Goal: Check status: Check status

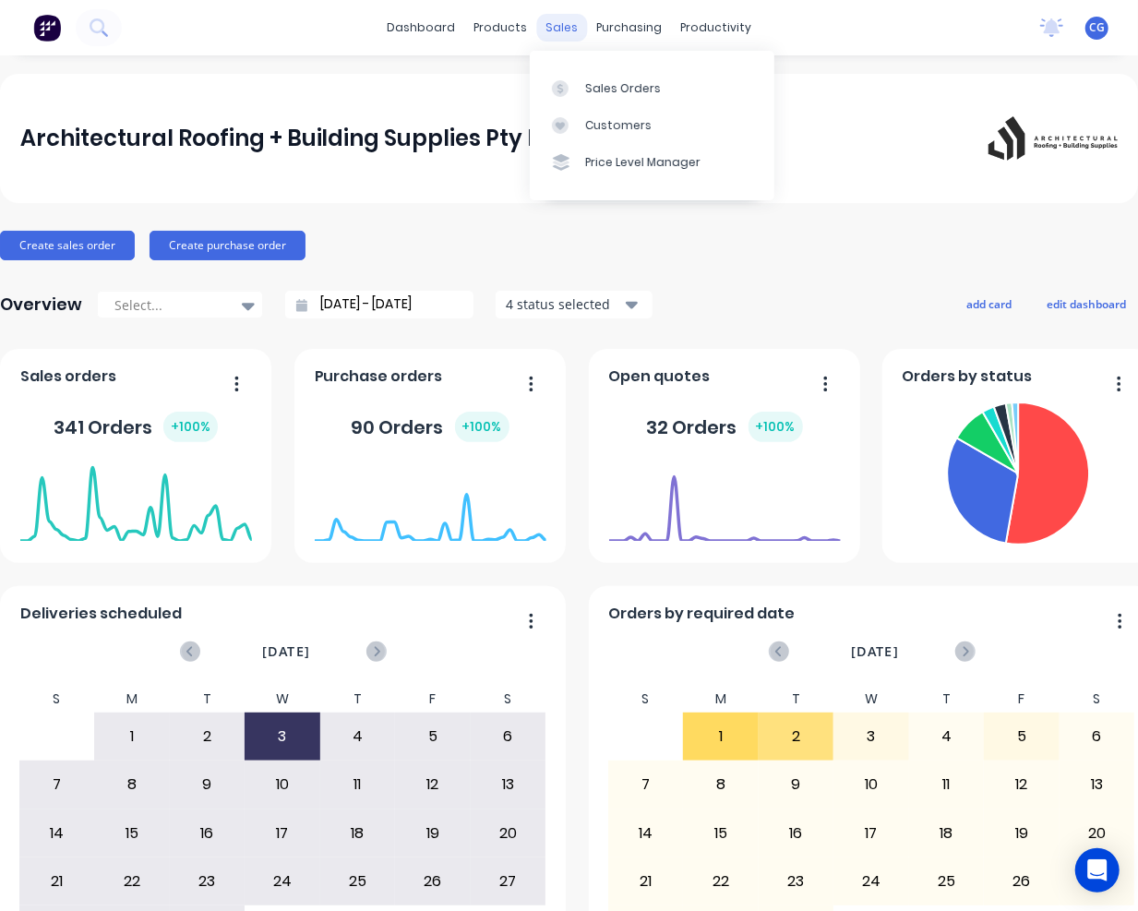
click at [548, 26] on div "sales" at bounding box center [561, 28] width 51 height 28
click at [620, 94] on div "Sales Orders" at bounding box center [623, 88] width 76 height 17
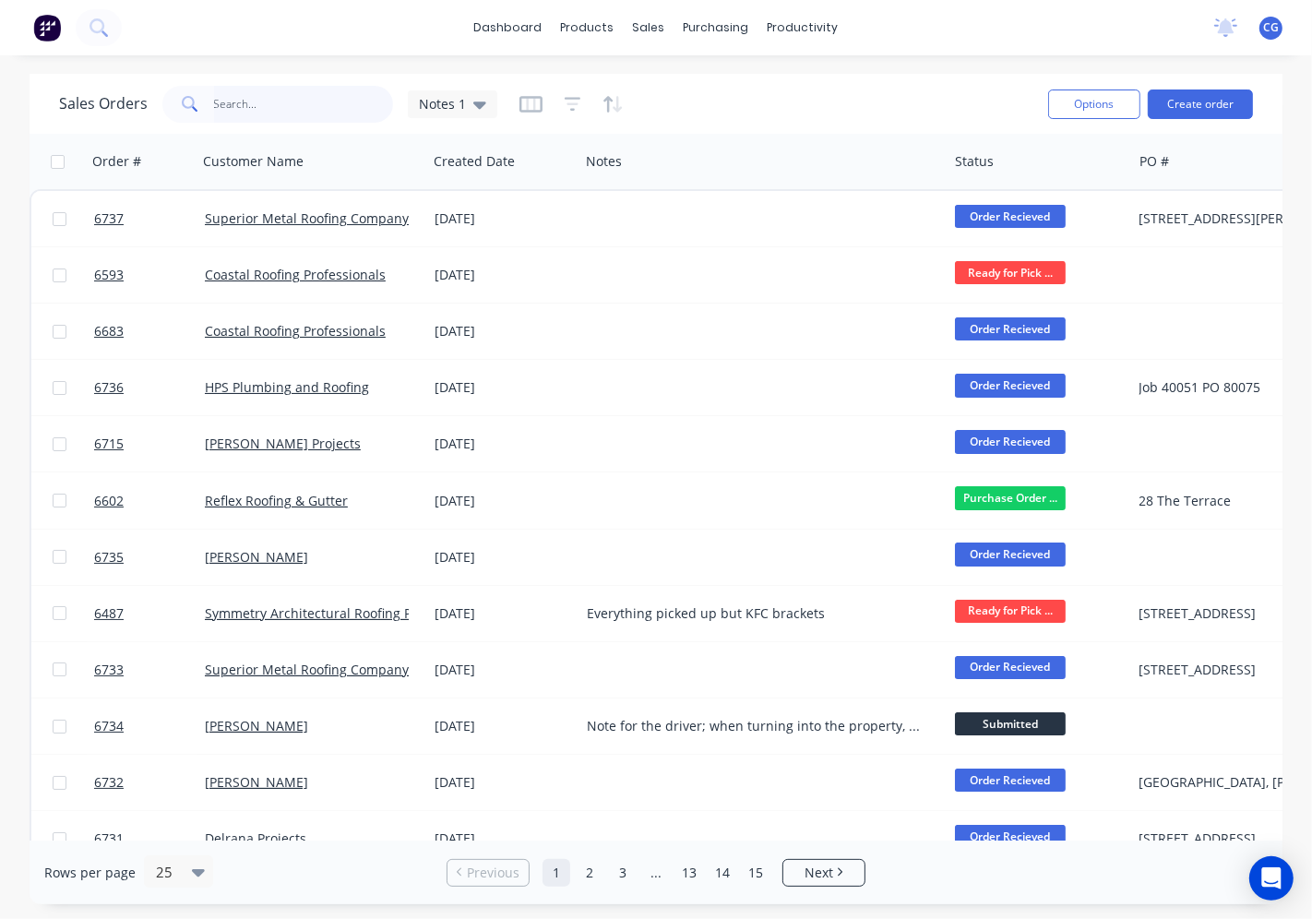
click at [298, 115] on input "text" at bounding box center [304, 104] width 180 height 37
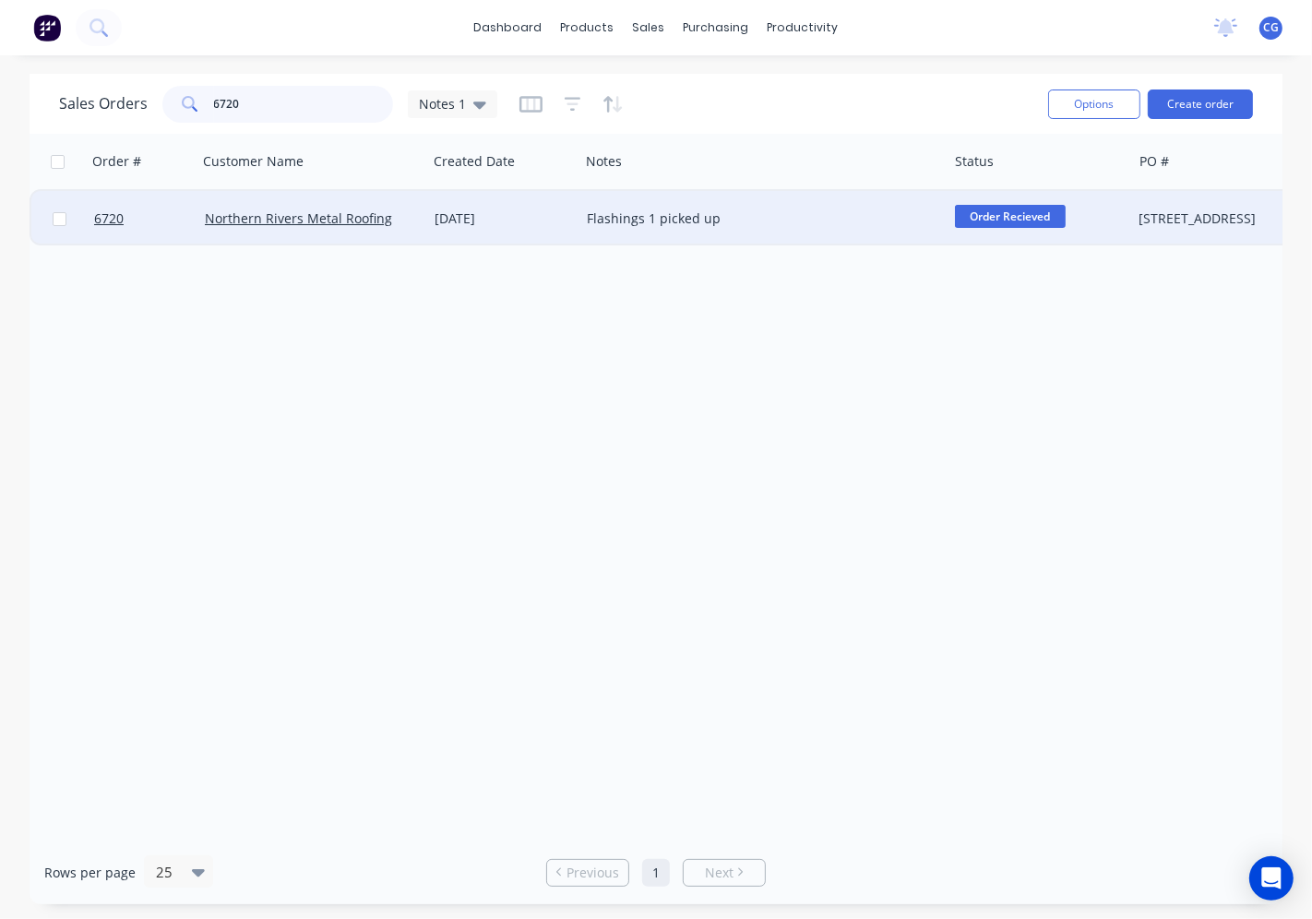
type input "6720"
click at [496, 223] on div "[DATE]" at bounding box center [503, 218] width 137 height 18
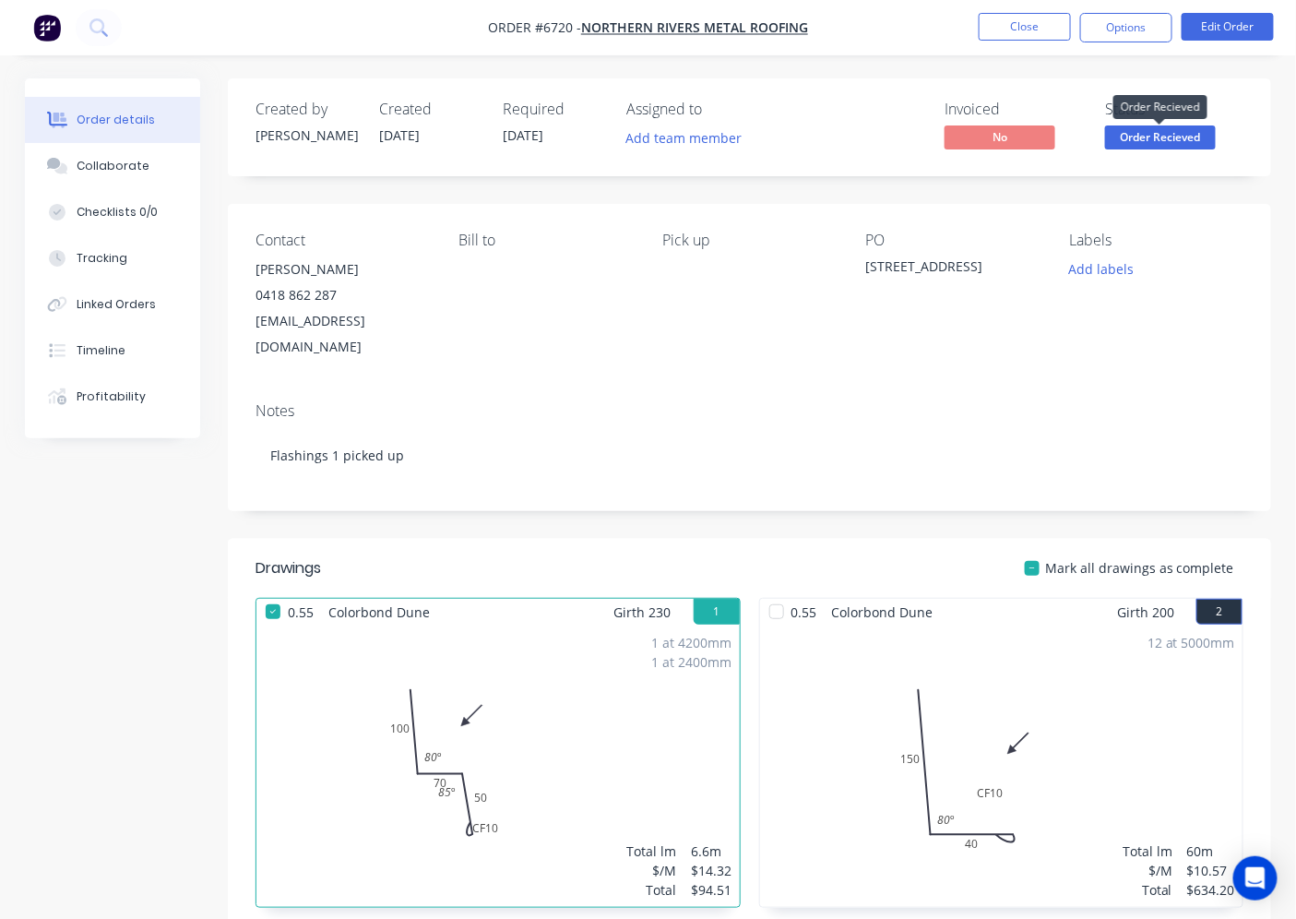
click at [1173, 137] on span "Order Recieved" at bounding box center [1160, 136] width 111 height 23
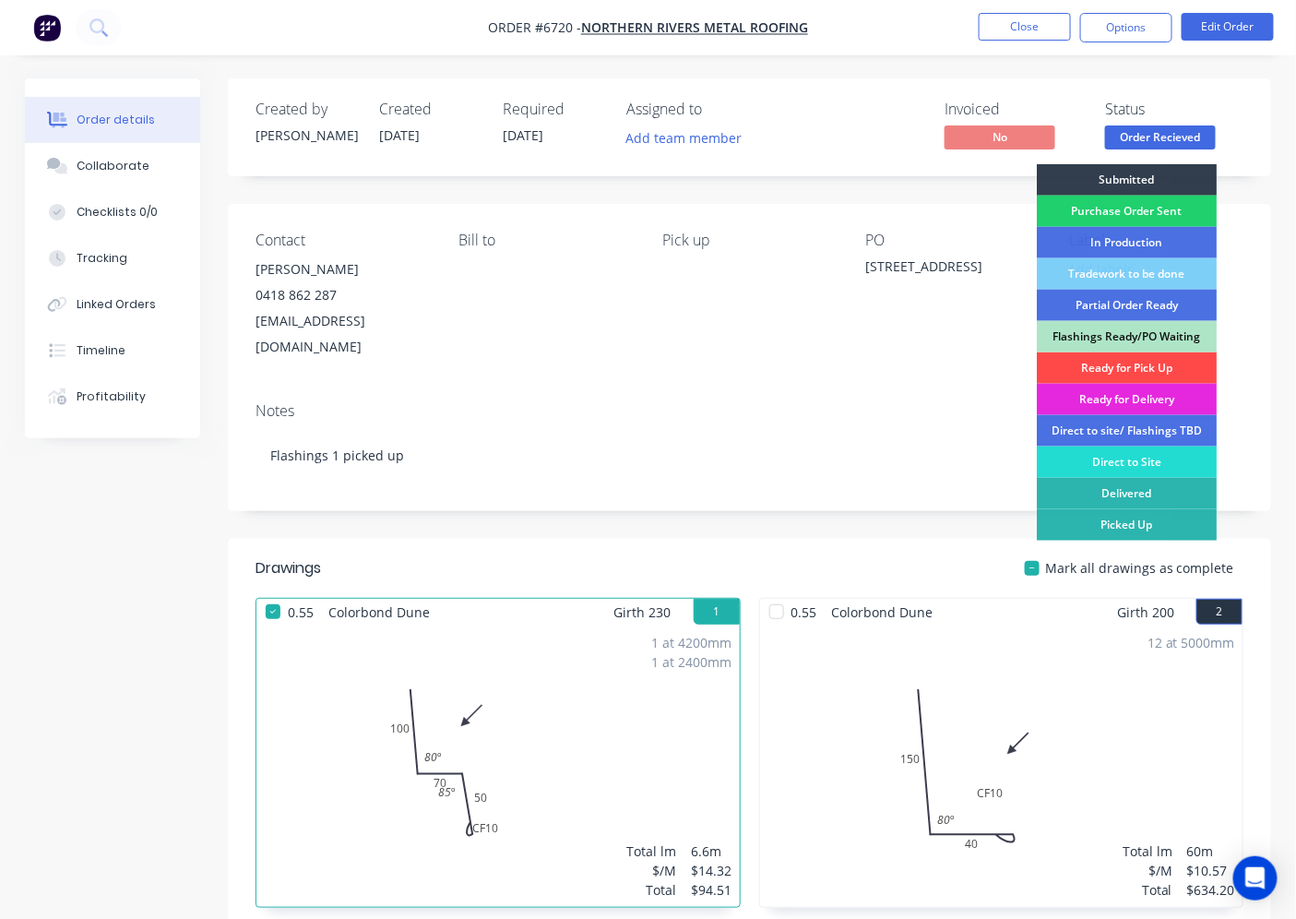
click at [1124, 369] on div "Ready for Pick Up" at bounding box center [1127, 367] width 180 height 31
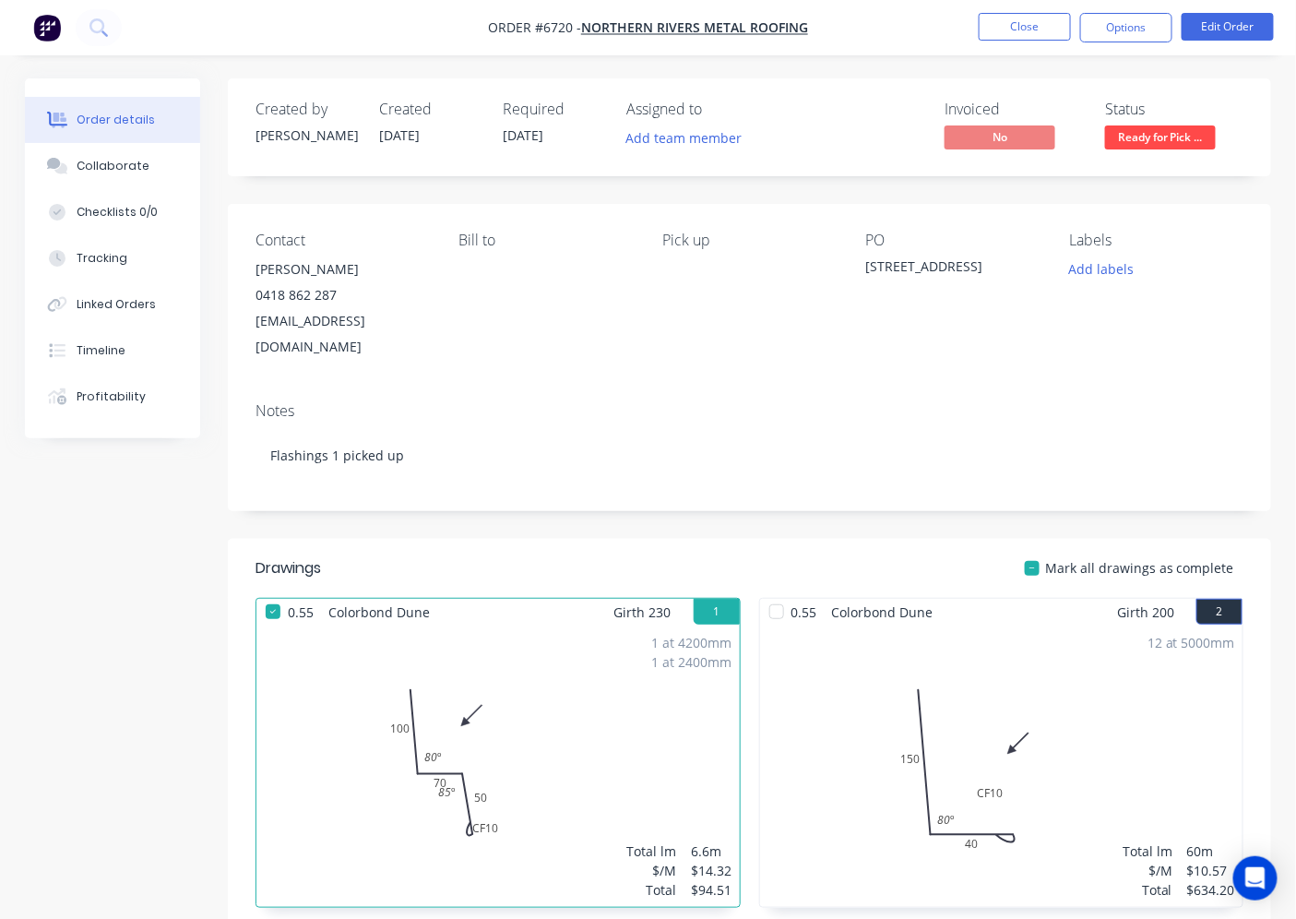
click at [784, 593] on div at bounding box center [776, 611] width 37 height 37
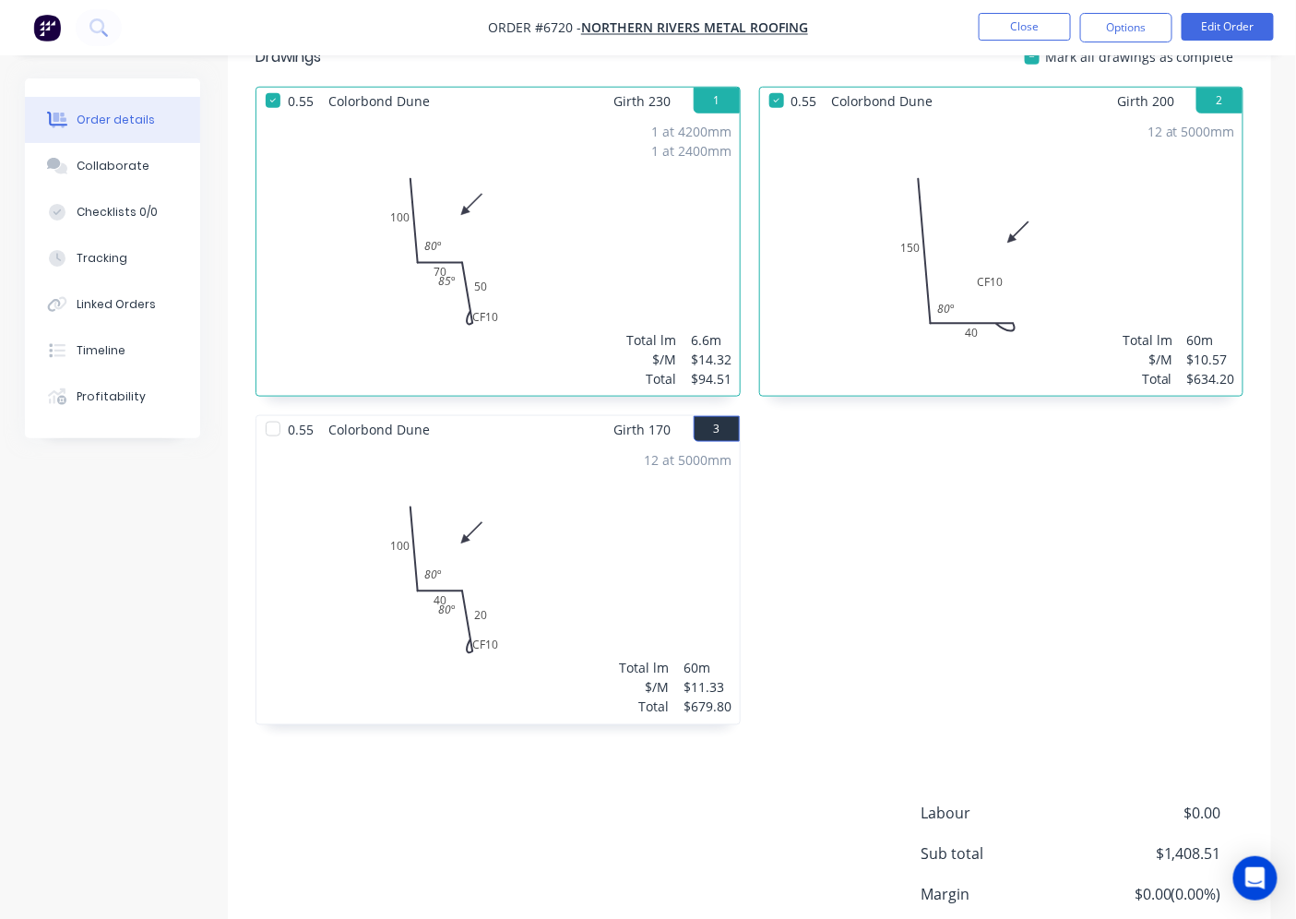
scroll to position [512, 0]
click at [269, 410] on div at bounding box center [273, 428] width 37 height 37
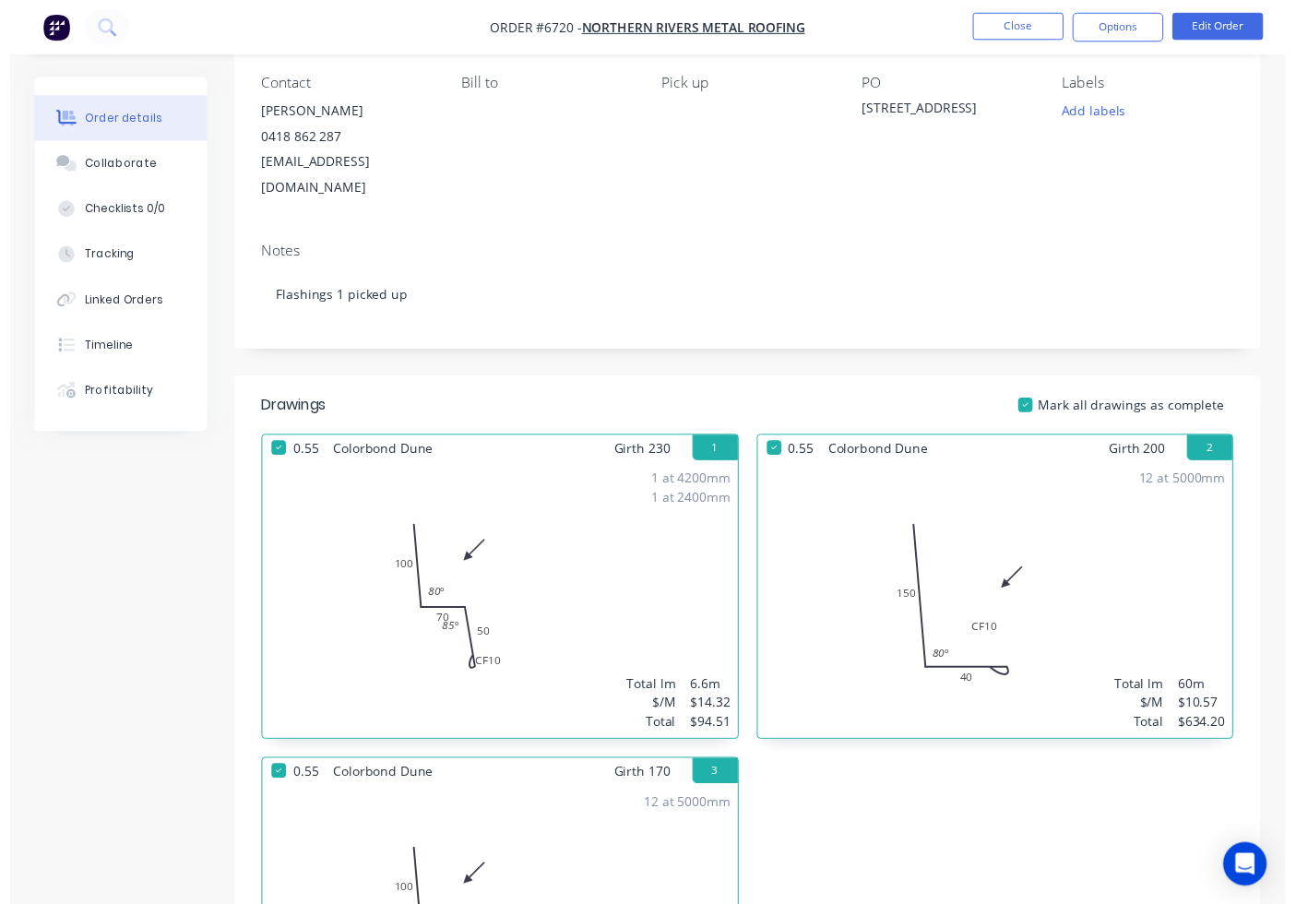
scroll to position [0, 0]
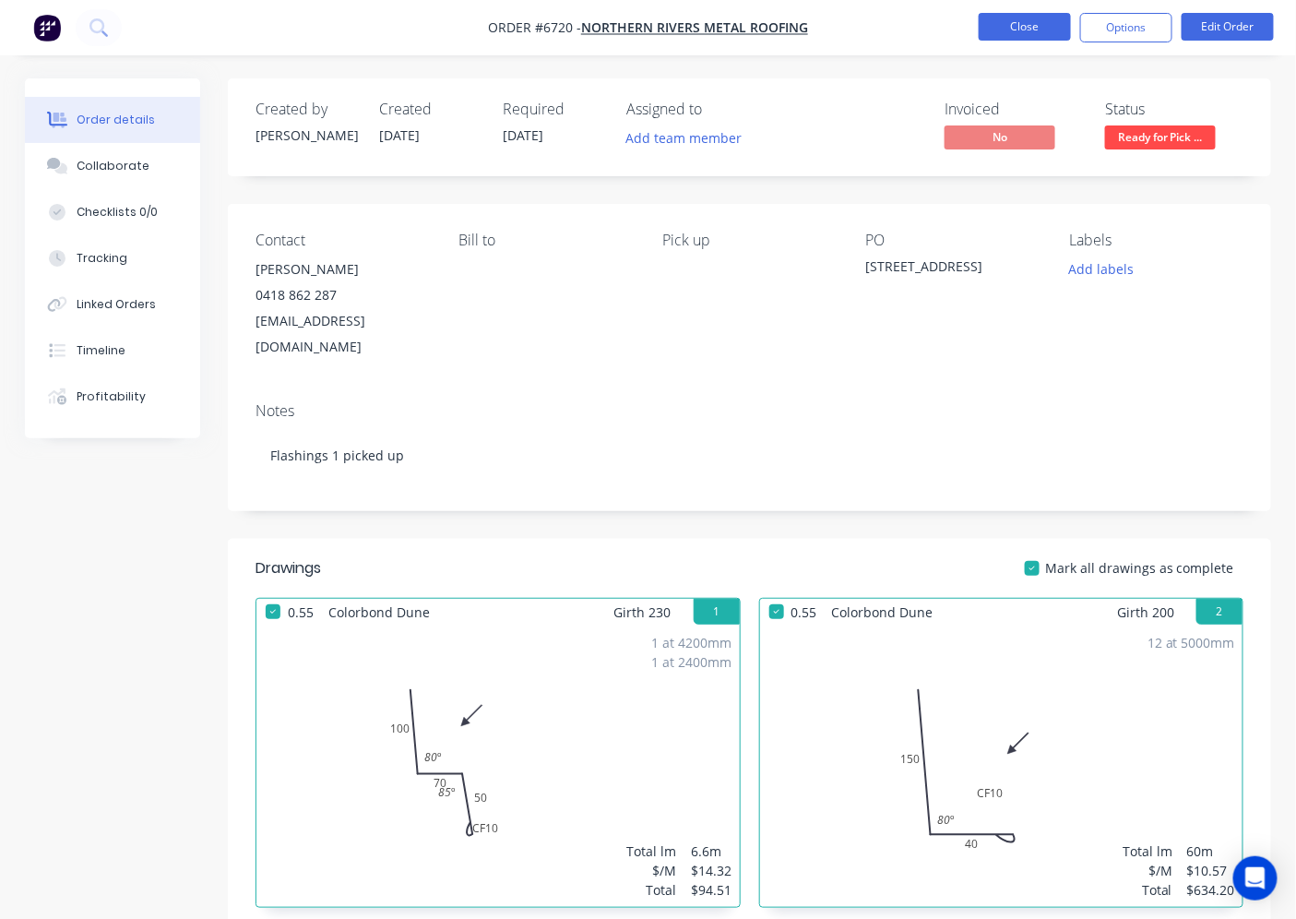
click at [1036, 24] on button "Close" at bounding box center [1025, 27] width 92 height 28
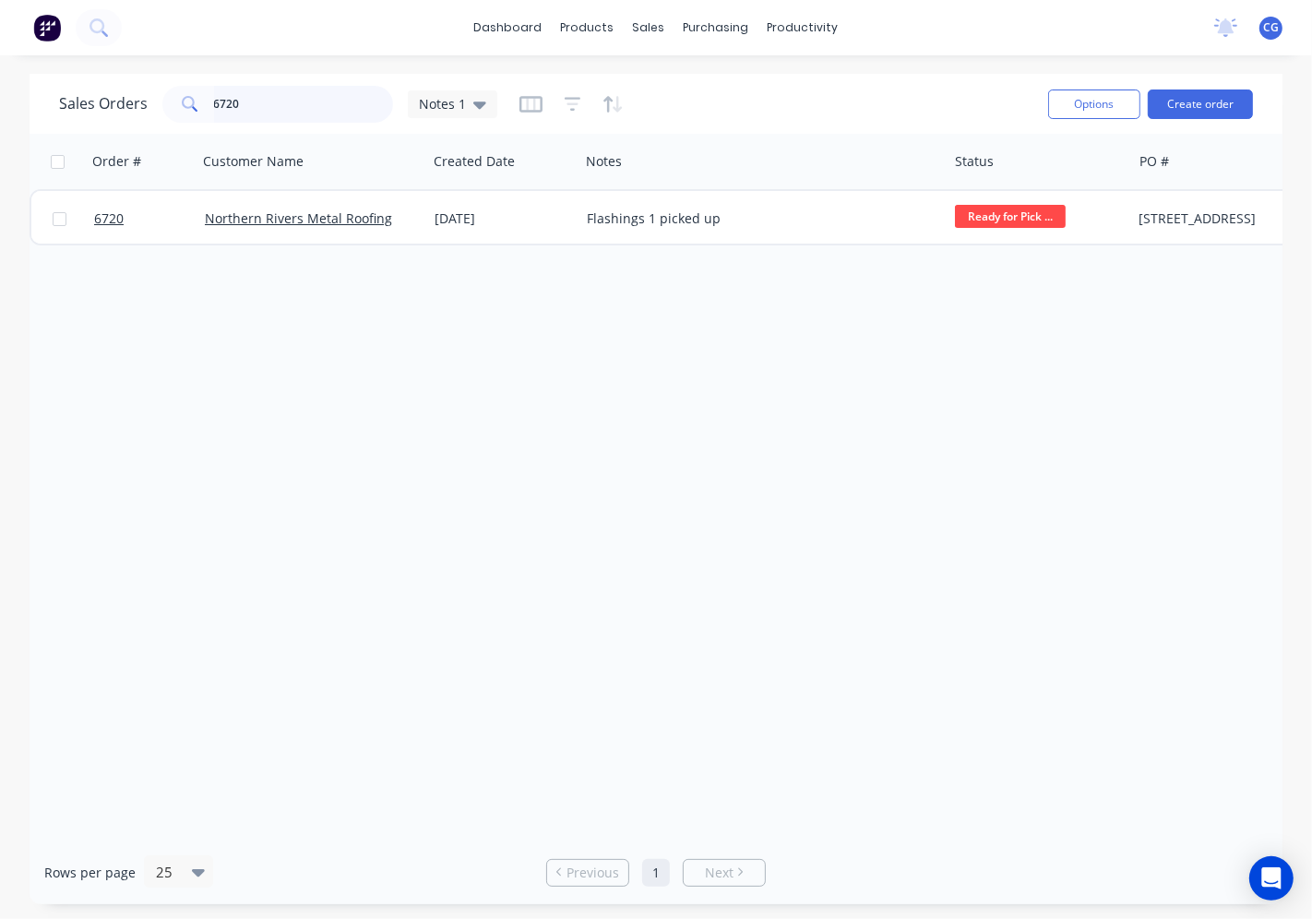
click at [277, 101] on input "6720" at bounding box center [304, 104] width 180 height 37
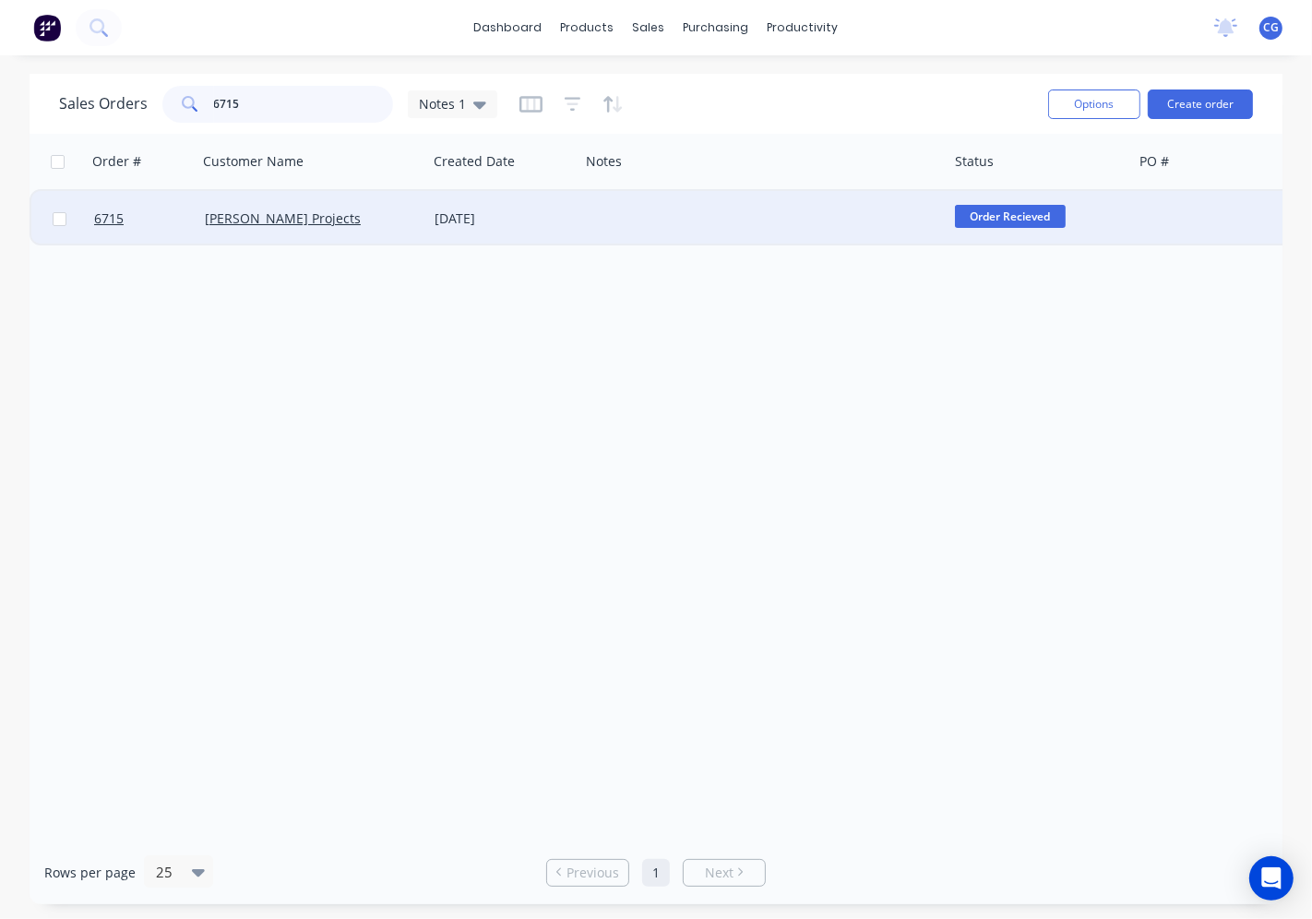
type input "6715"
click at [346, 223] on div "[PERSON_NAME] Projects" at bounding box center [307, 218] width 205 height 18
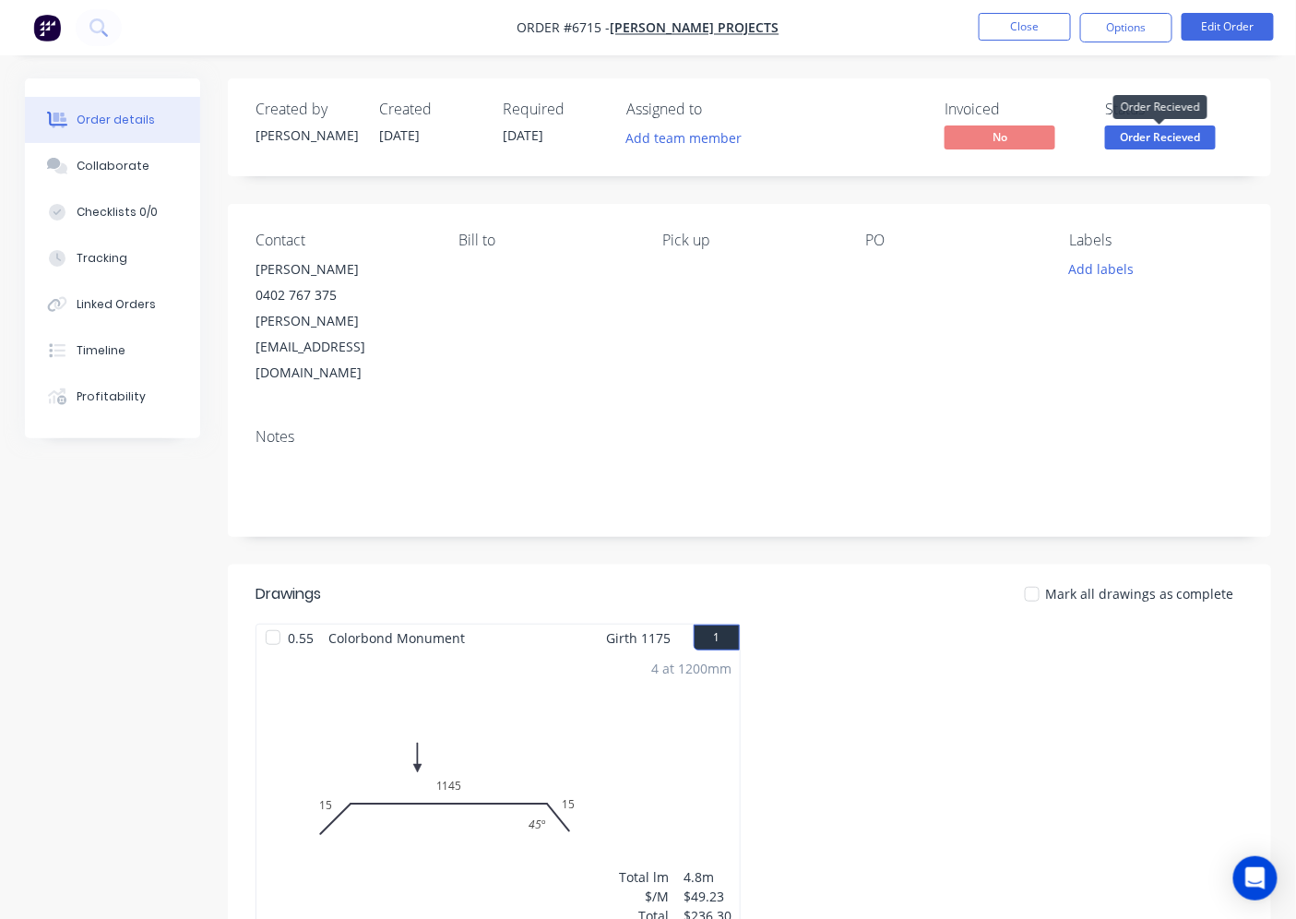
click at [1175, 135] on span "Order Recieved" at bounding box center [1160, 136] width 111 height 23
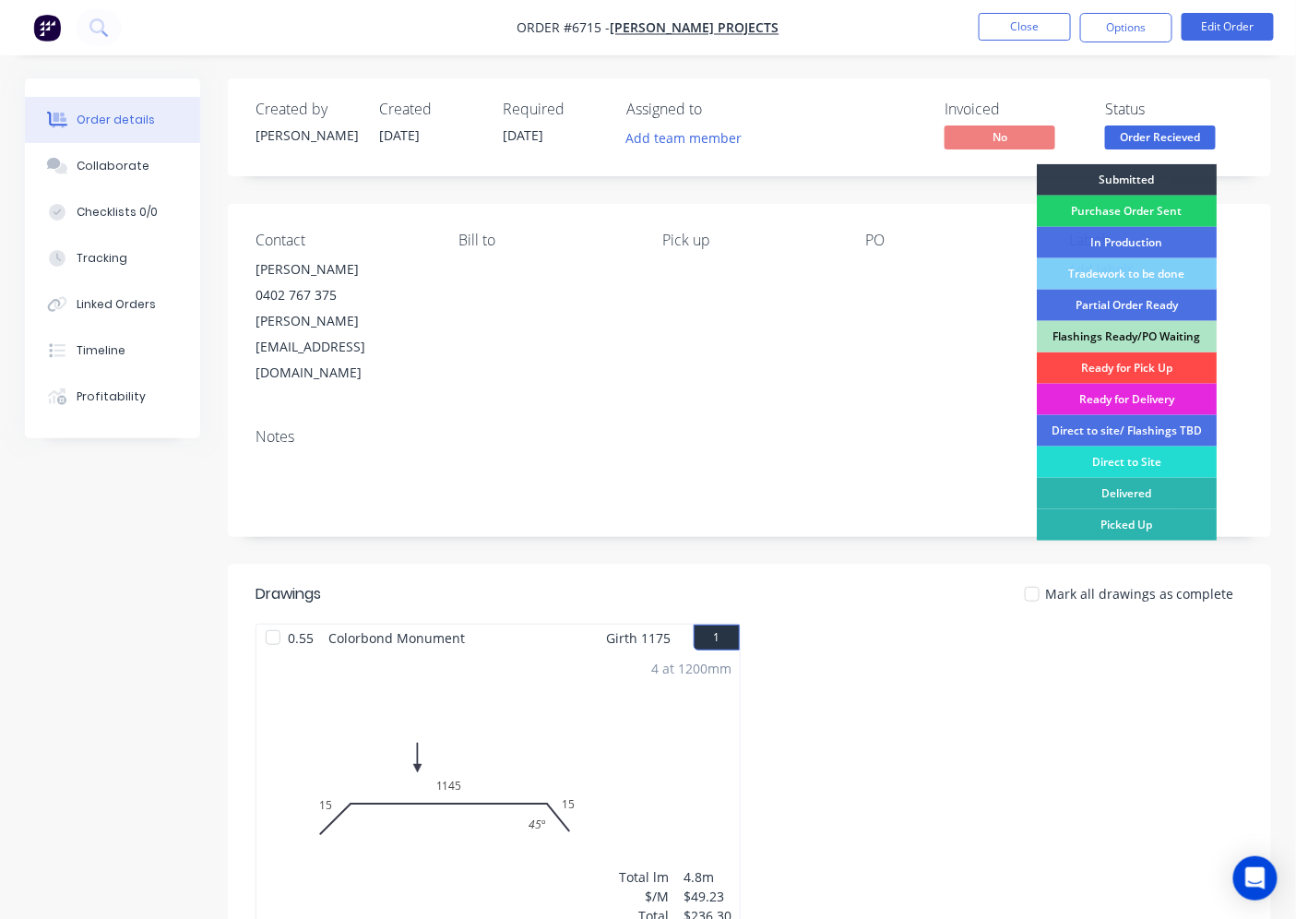
click at [1131, 373] on div "Ready for Pick Up" at bounding box center [1127, 367] width 180 height 31
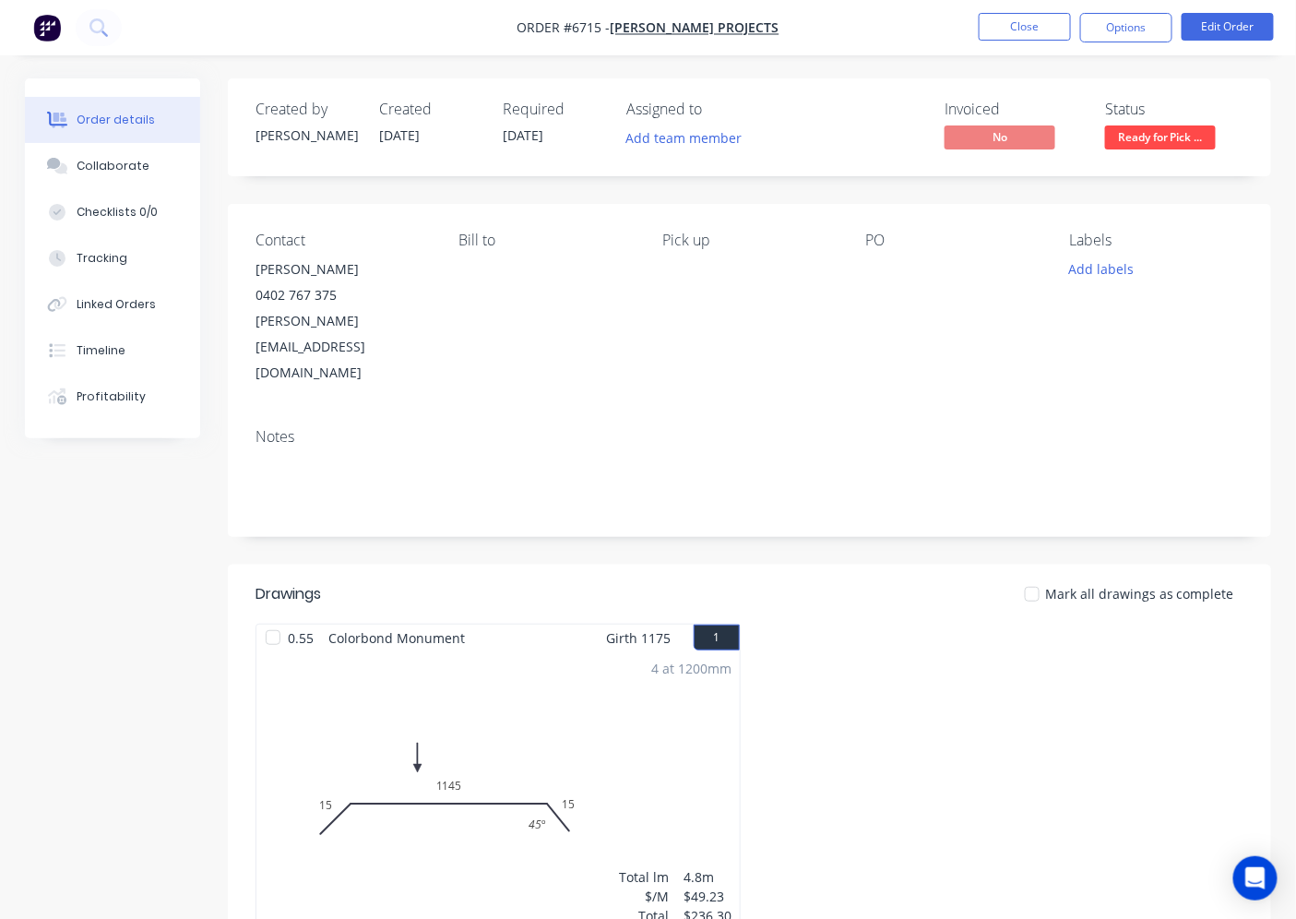
click at [1033, 576] on div at bounding box center [1032, 594] width 37 height 37
click at [1045, 29] on button "Close" at bounding box center [1025, 27] width 92 height 28
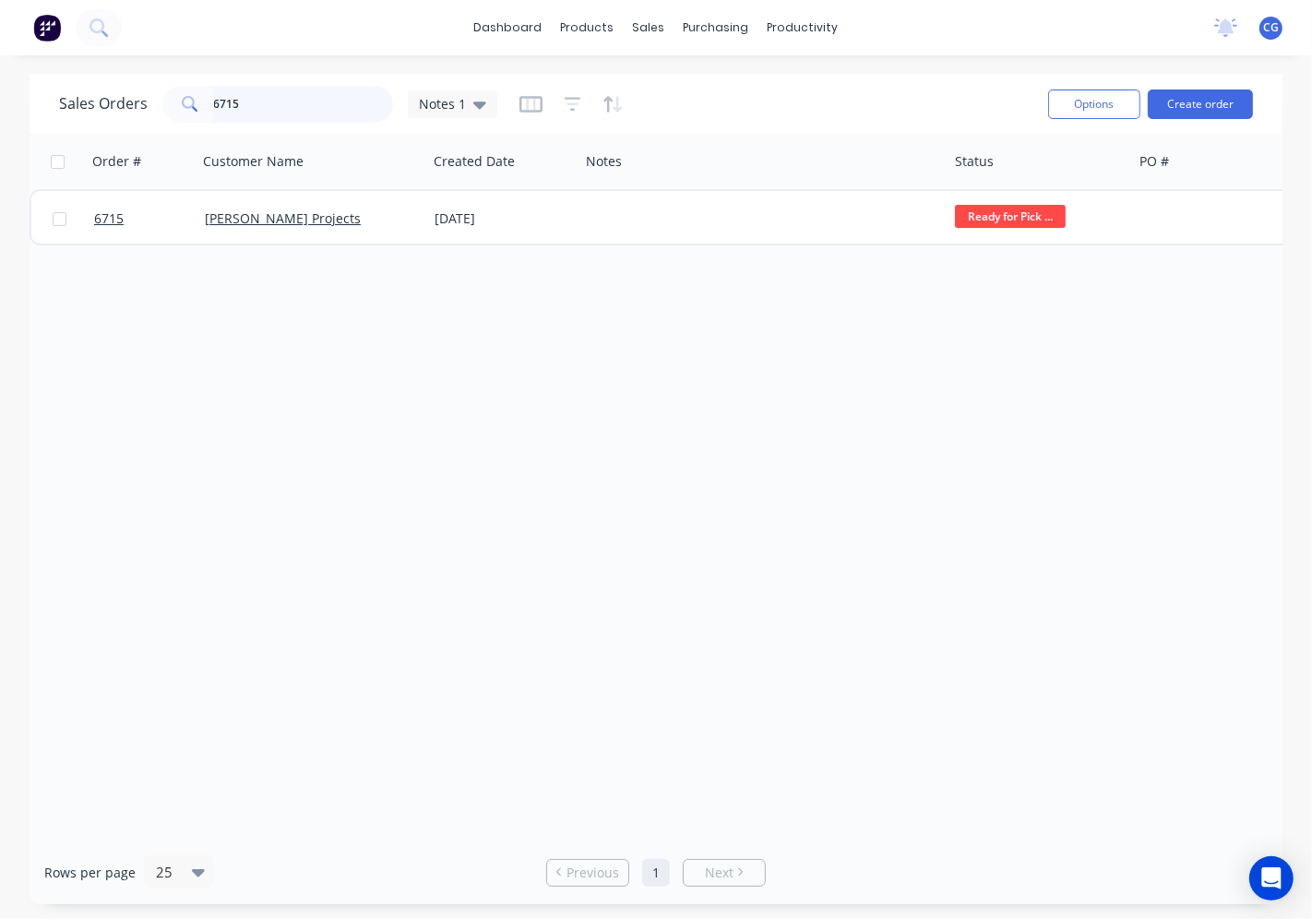
click at [278, 105] on input "6715" at bounding box center [304, 104] width 180 height 37
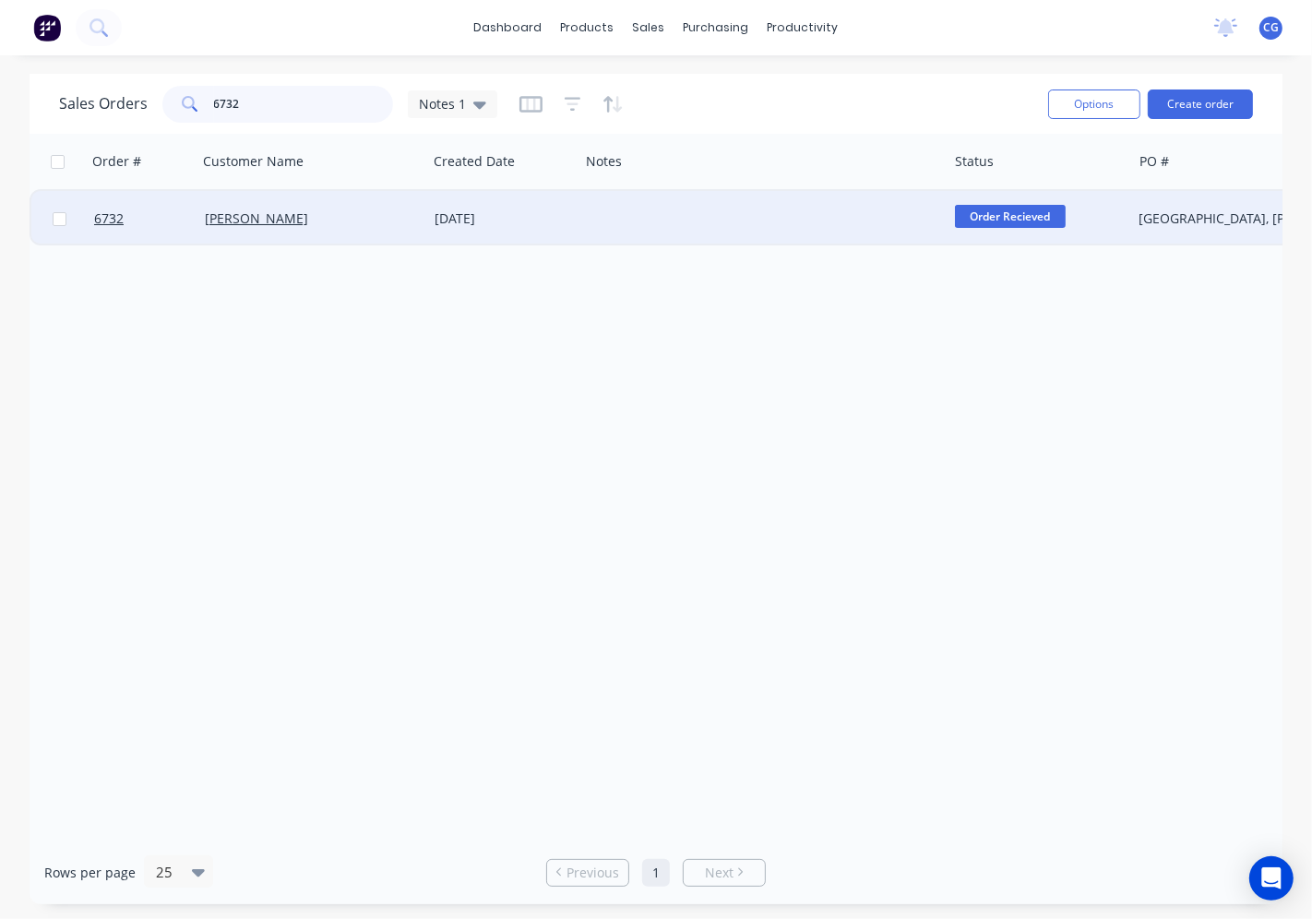
type input "6732"
click at [308, 219] on div "[PERSON_NAME]" at bounding box center [307, 218] width 205 height 18
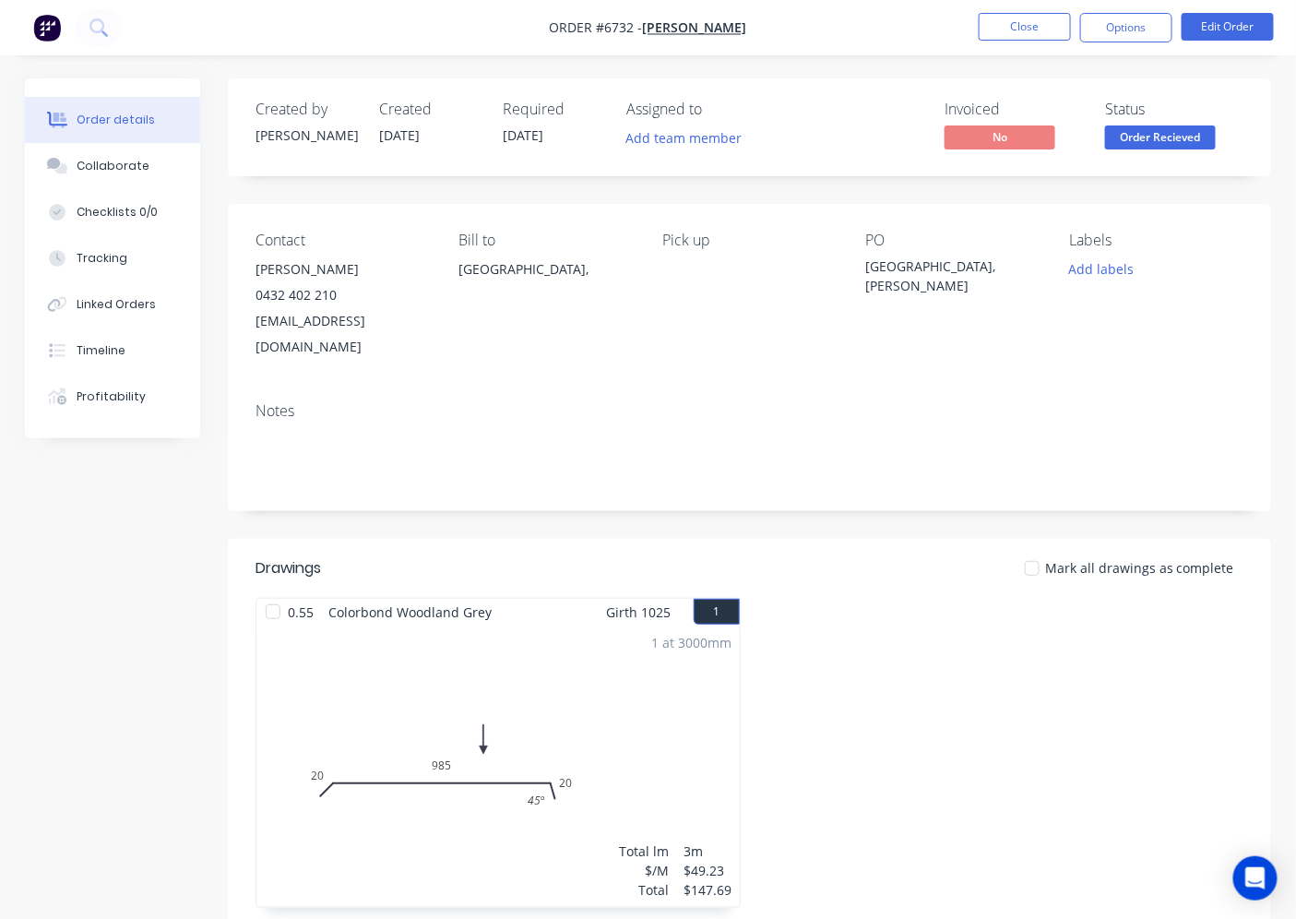
click at [1043, 550] on div at bounding box center [1032, 568] width 37 height 37
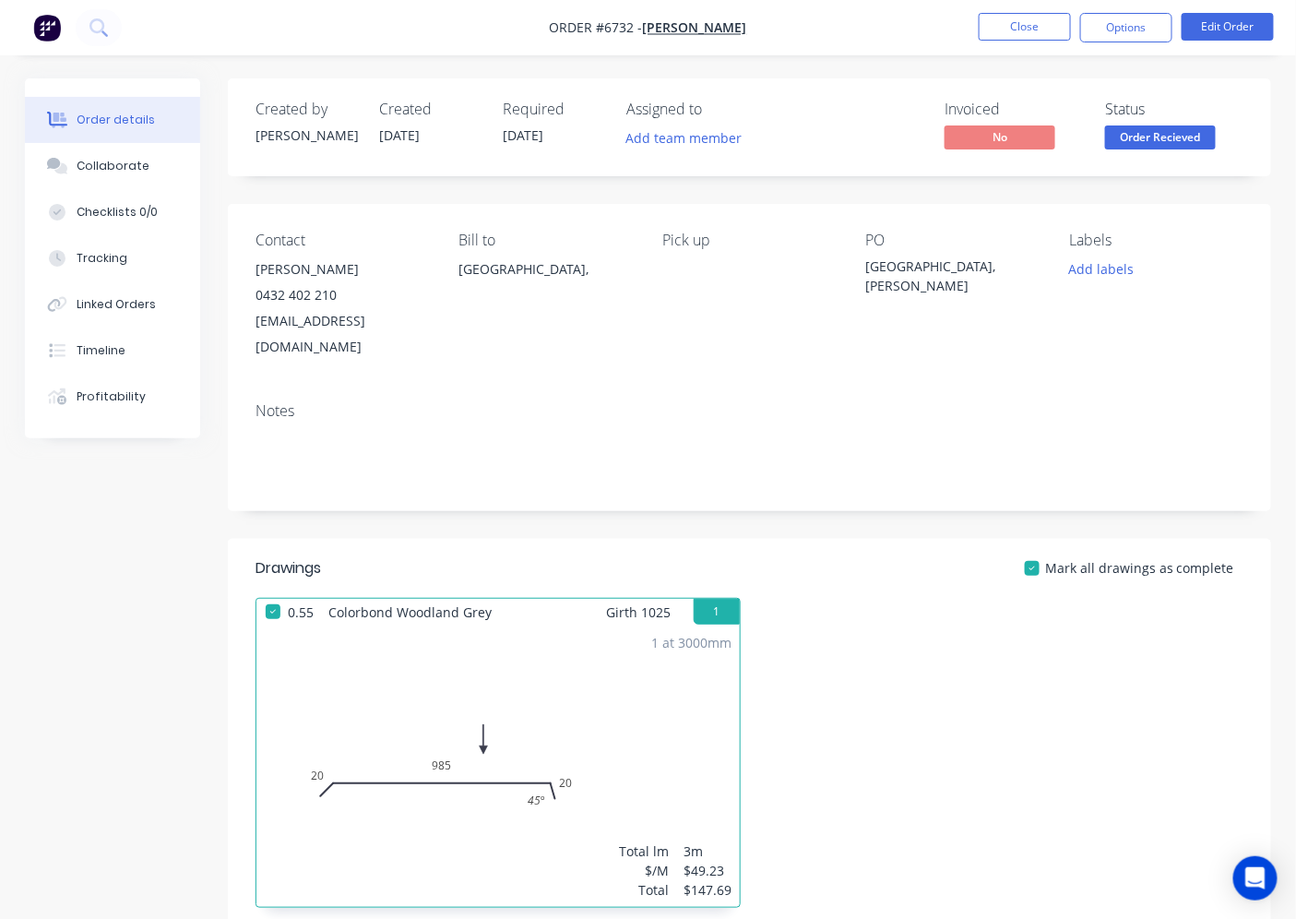
click at [1175, 137] on span "Order Recieved" at bounding box center [1160, 136] width 111 height 23
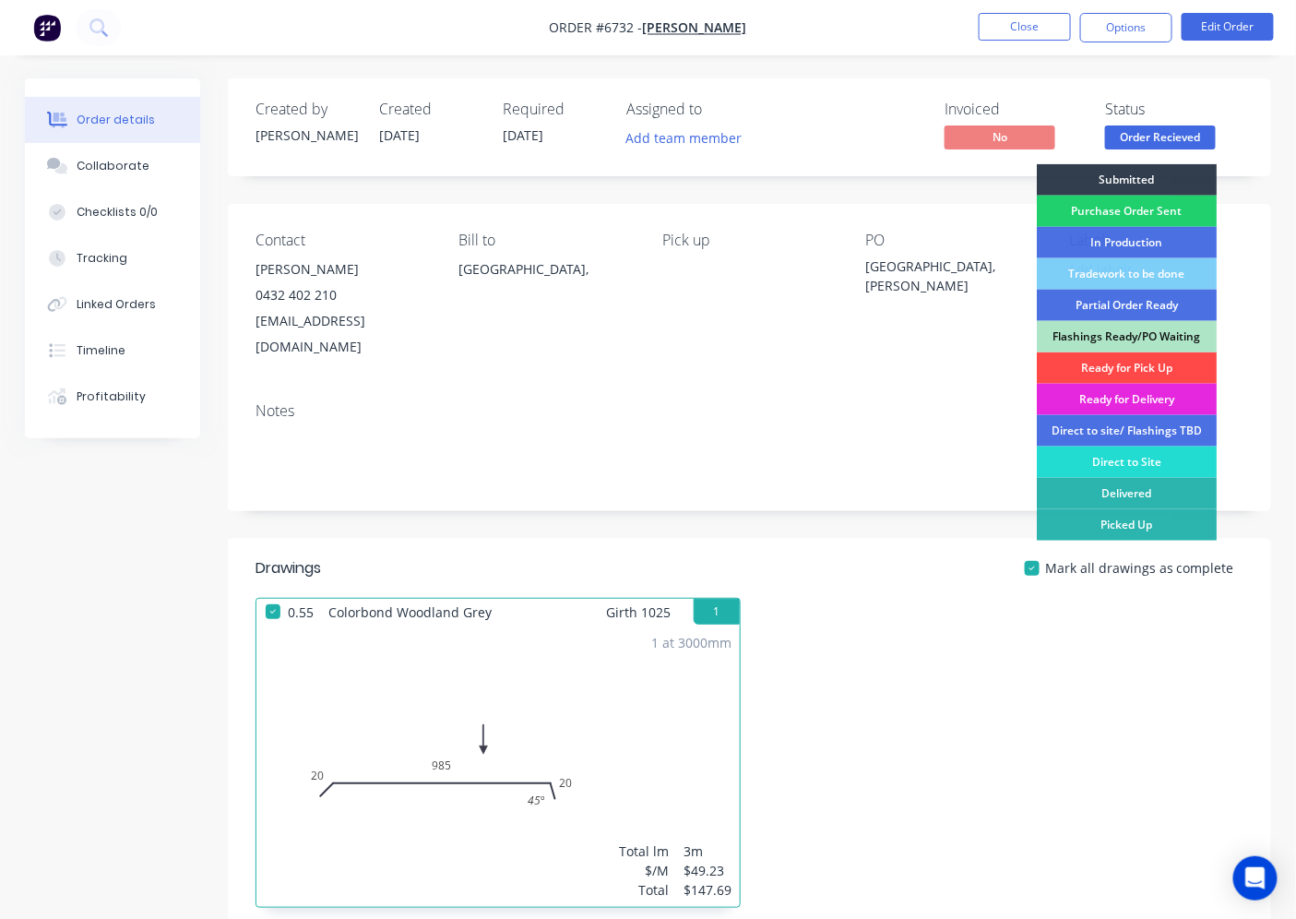
click at [1117, 362] on div "Ready for Pick Up" at bounding box center [1127, 367] width 180 height 31
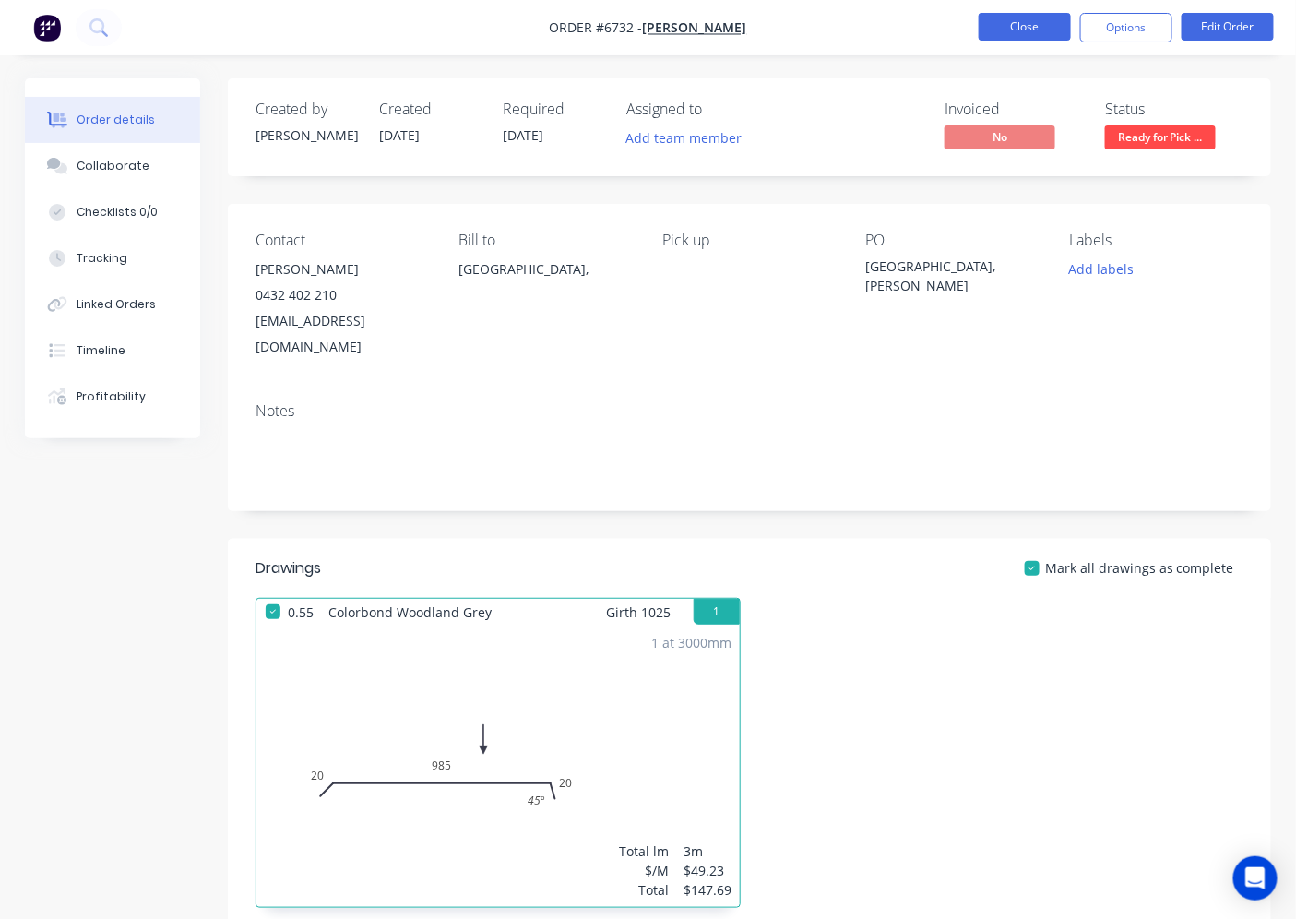
click at [1015, 30] on button "Close" at bounding box center [1025, 27] width 92 height 28
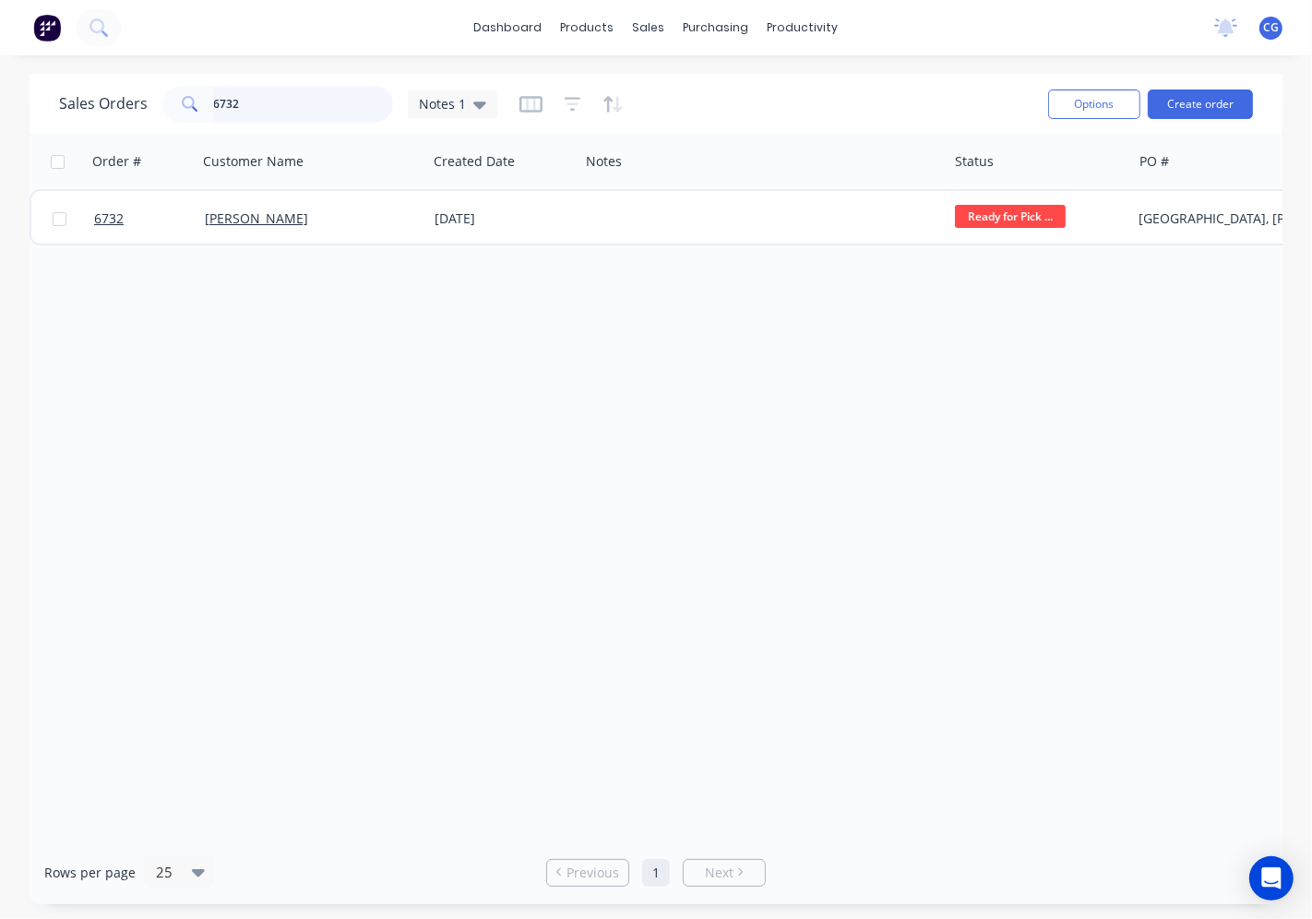
drag, startPoint x: 243, startPoint y: 100, endPoint x: 329, endPoint y: 640, distance: 547.6
click at [145, 89] on div "Sales Orders 6732 Notes 1" at bounding box center [278, 104] width 438 height 37
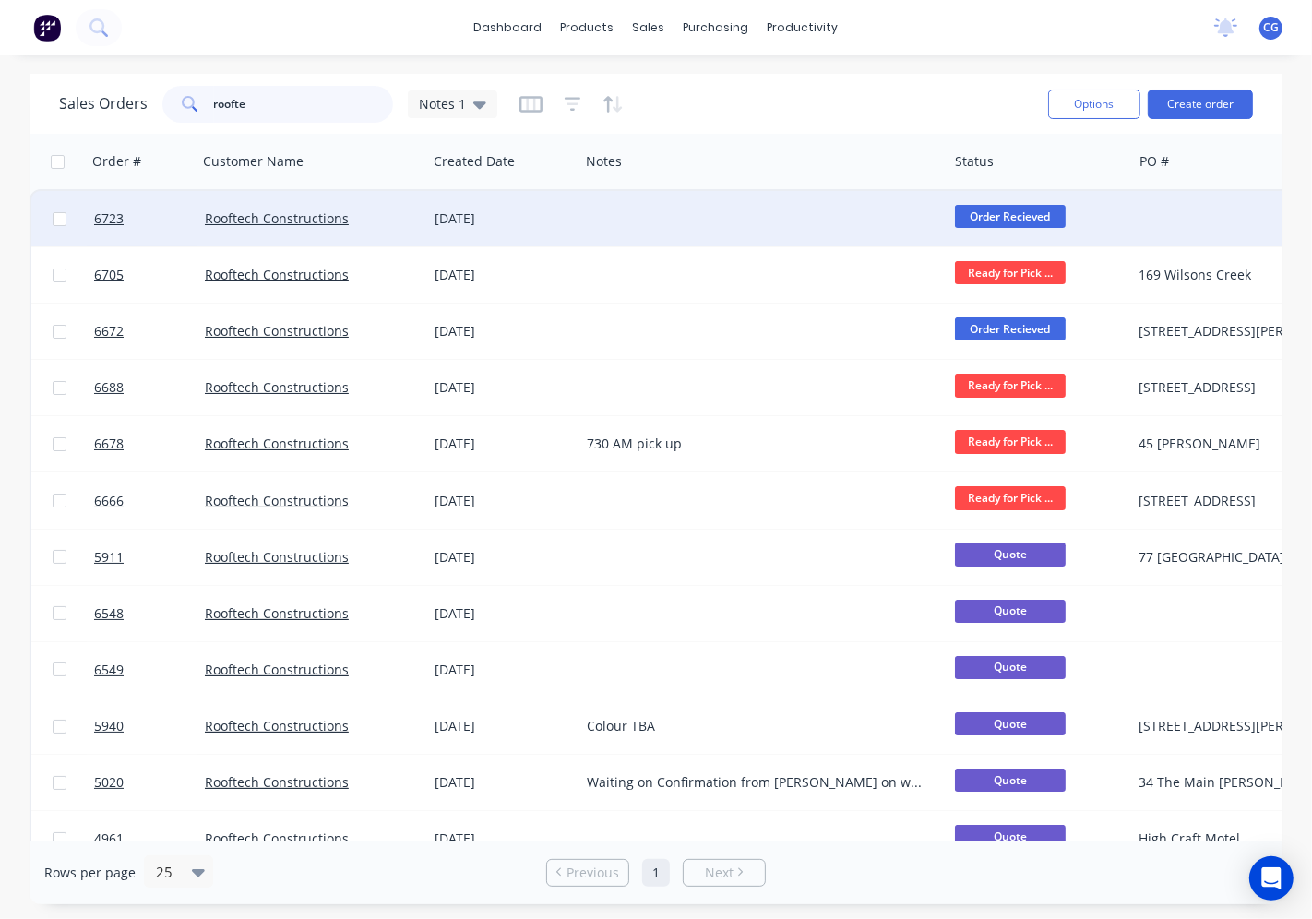
type input "roofte"
click at [410, 221] on div "Rooftech Constructions" at bounding box center [312, 218] width 215 height 18
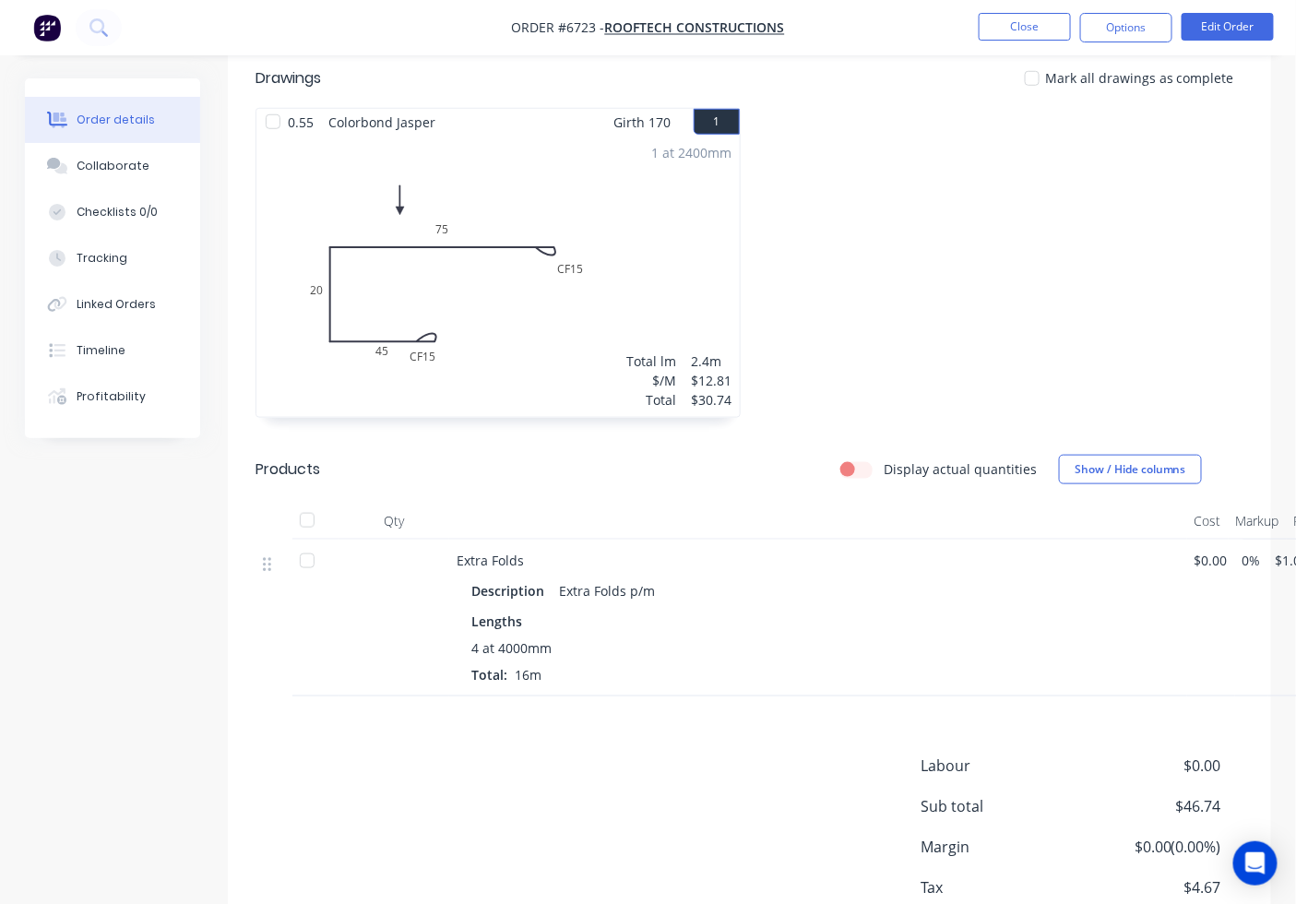
scroll to position [397, 0]
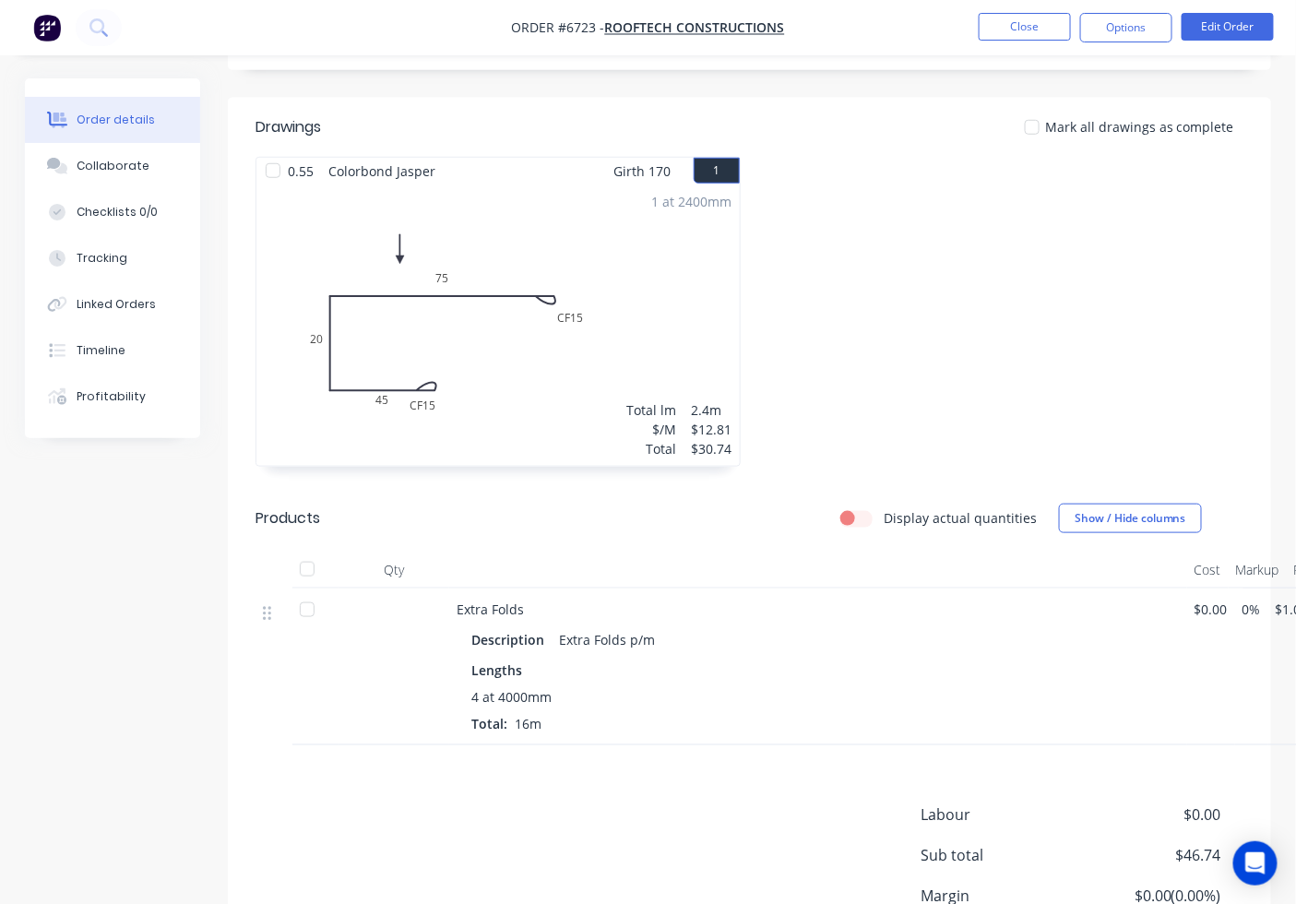
click at [1044, 126] on div at bounding box center [1032, 127] width 37 height 37
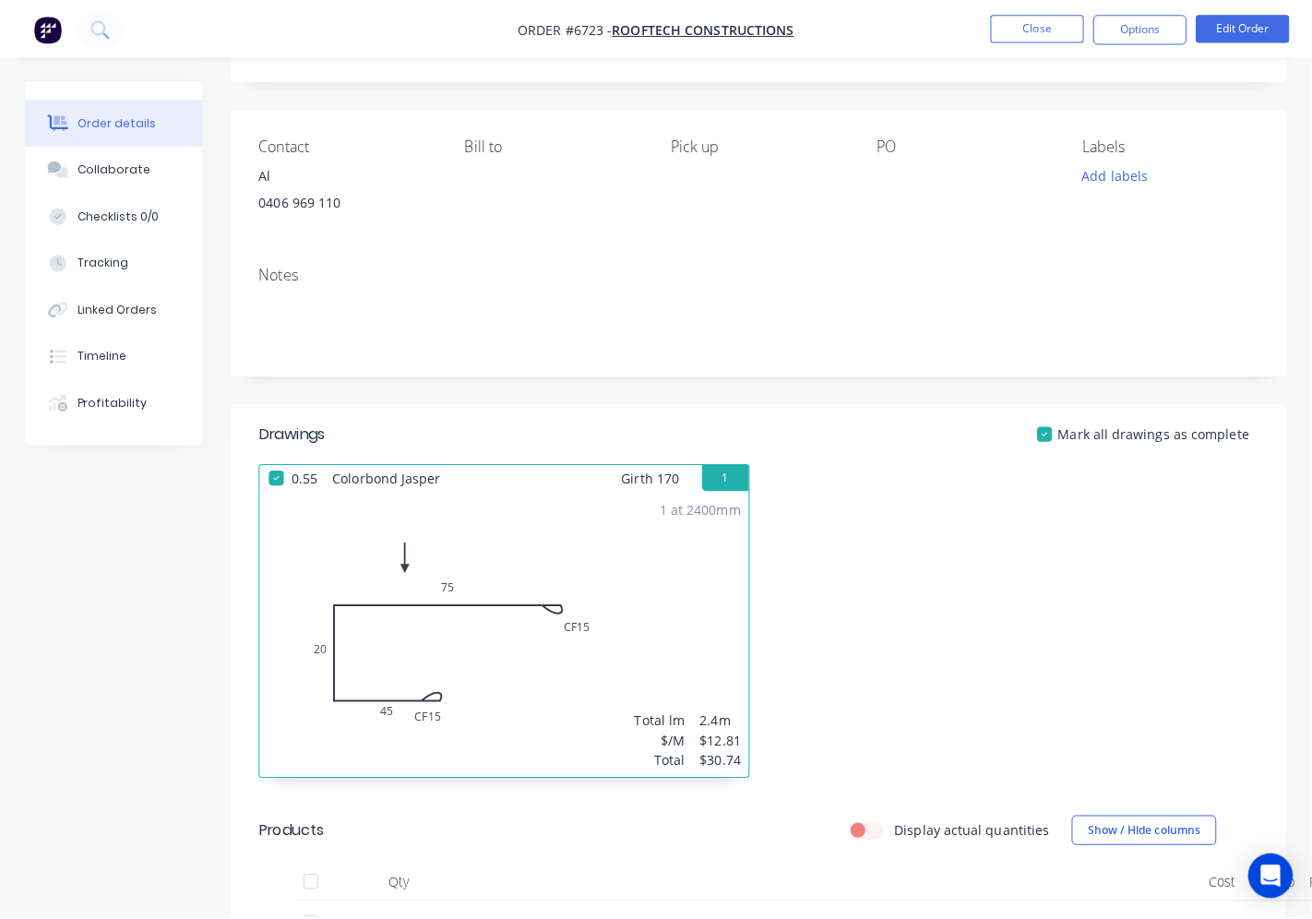
scroll to position [0, 0]
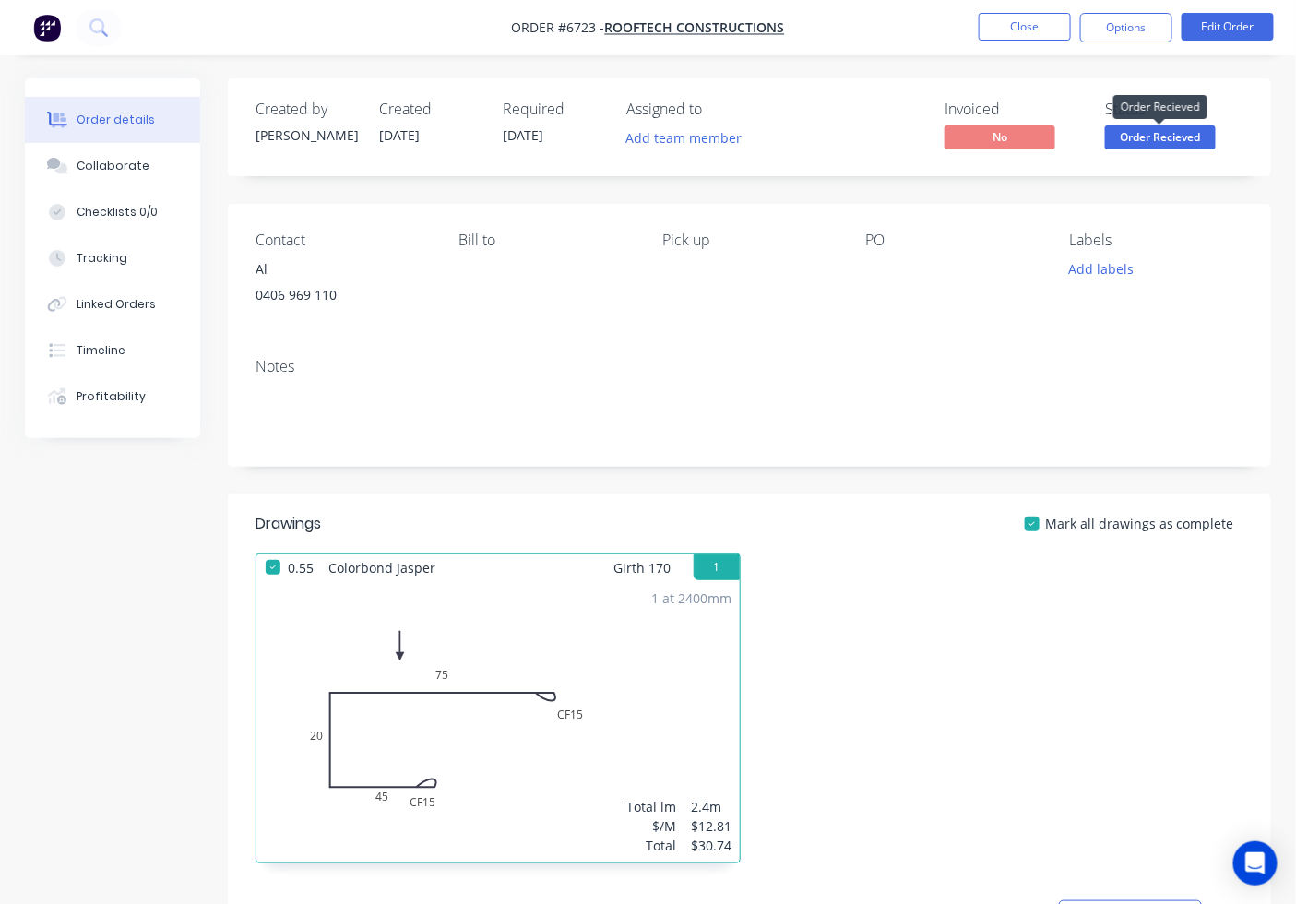
click at [1186, 135] on span "Order Recieved" at bounding box center [1160, 136] width 111 height 23
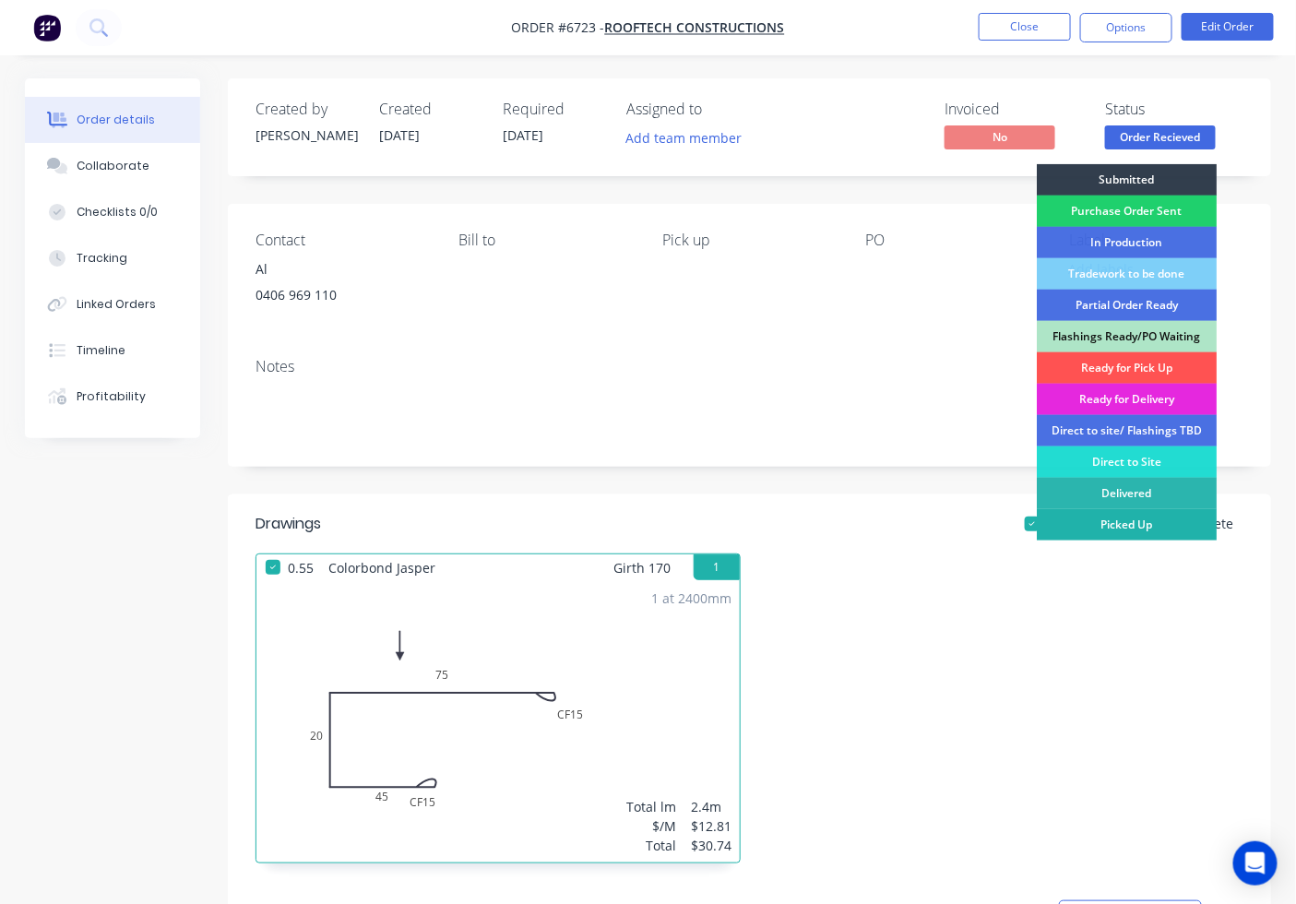
click at [1140, 530] on div "Picked Up" at bounding box center [1127, 524] width 180 height 31
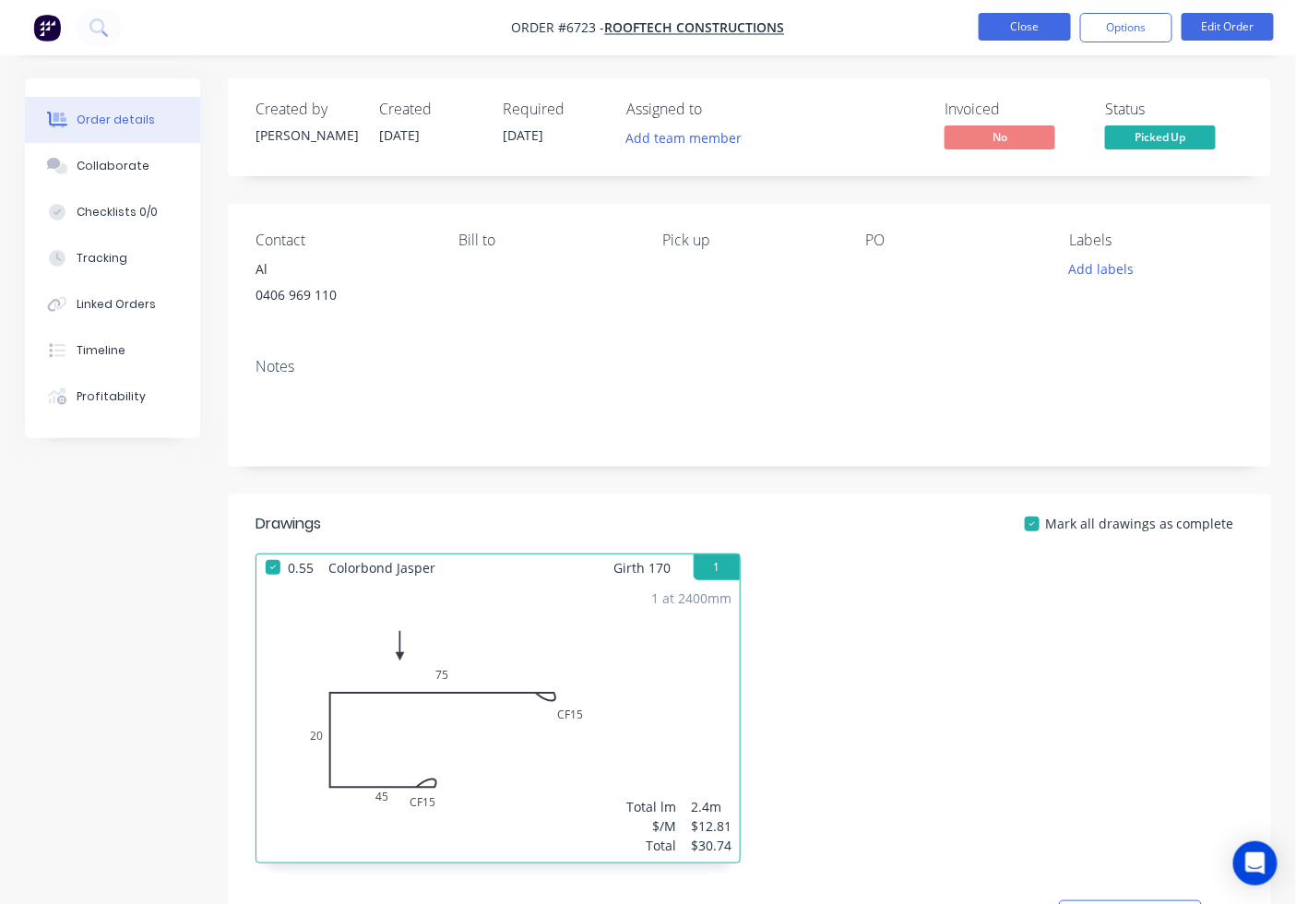
click at [1041, 32] on button "Close" at bounding box center [1025, 27] width 92 height 28
